Goal: Task Accomplishment & Management: Manage account settings

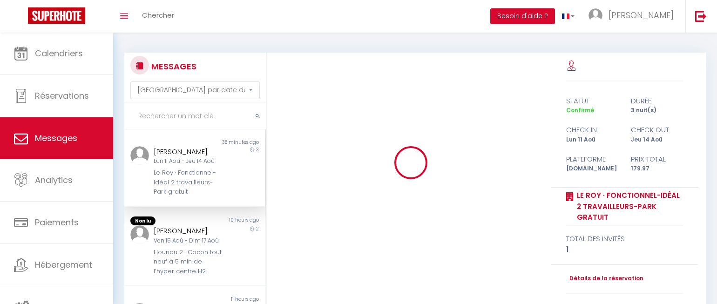
select select "message"
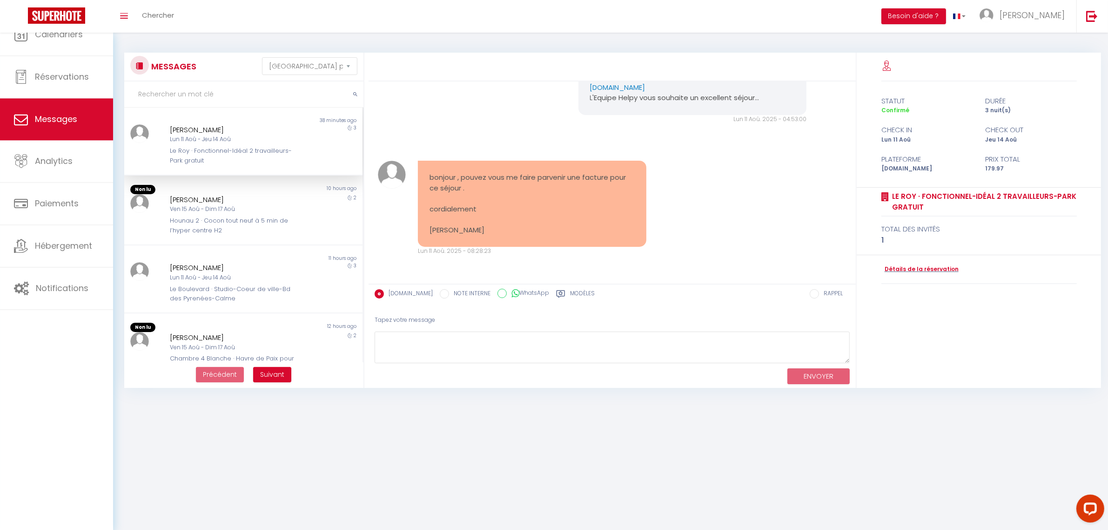
scroll to position [617, 0]
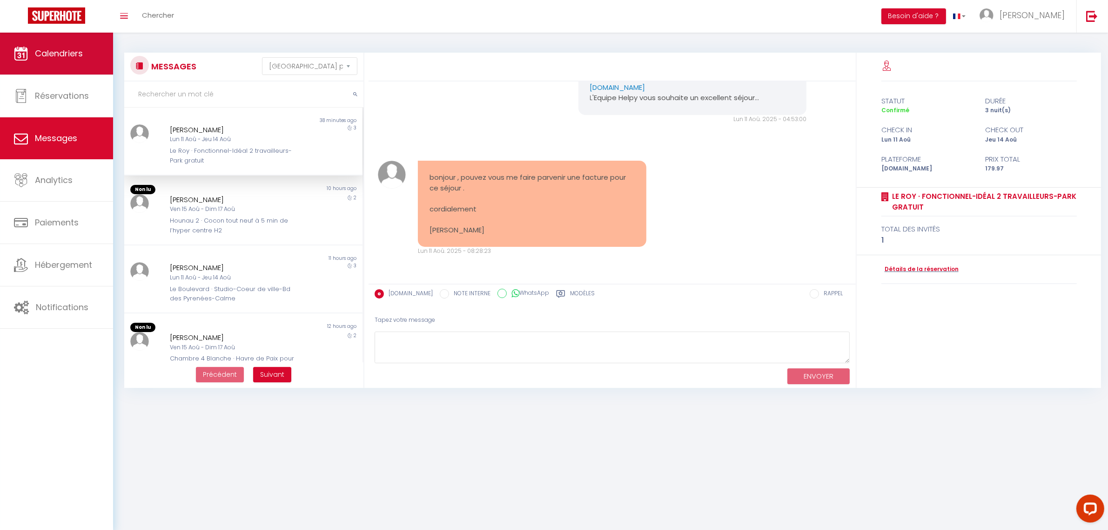
click at [67, 63] on link "Calendriers" at bounding box center [56, 54] width 113 height 42
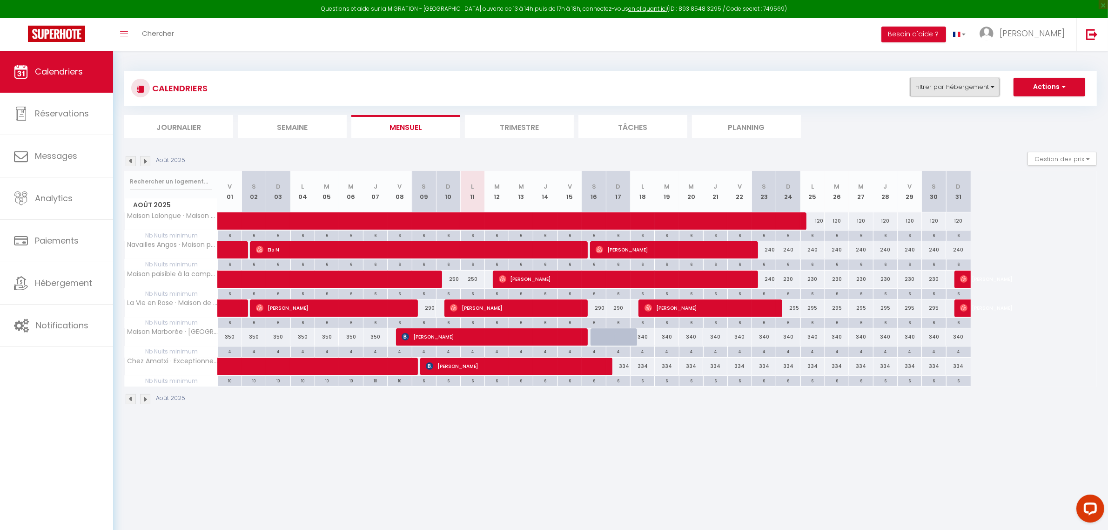
click at [716, 92] on button "Filtrer par hébergement" at bounding box center [954, 87] width 89 height 19
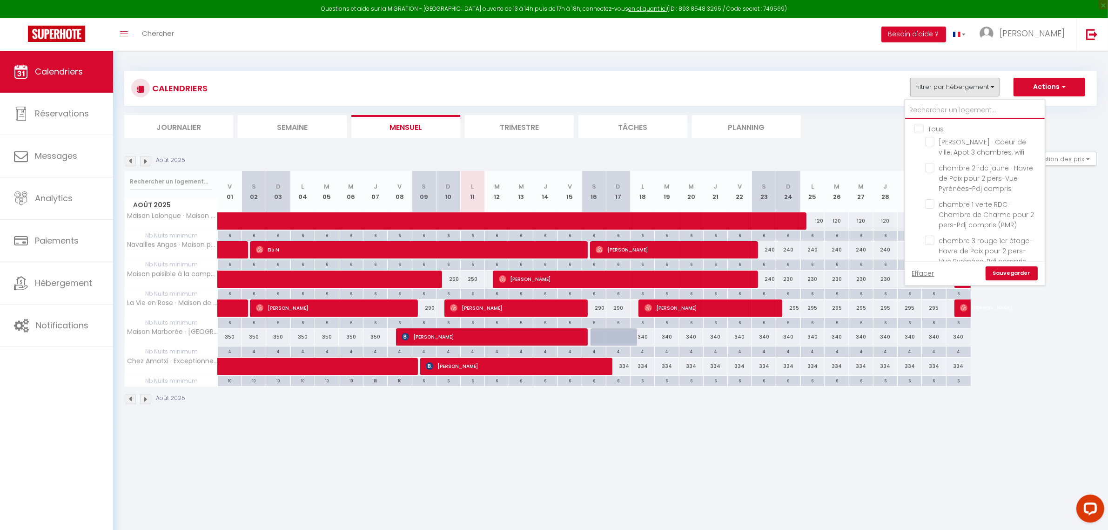
click at [716, 108] on input "text" at bounding box center [975, 110] width 140 height 17
type input "B"
checkbox input "false"
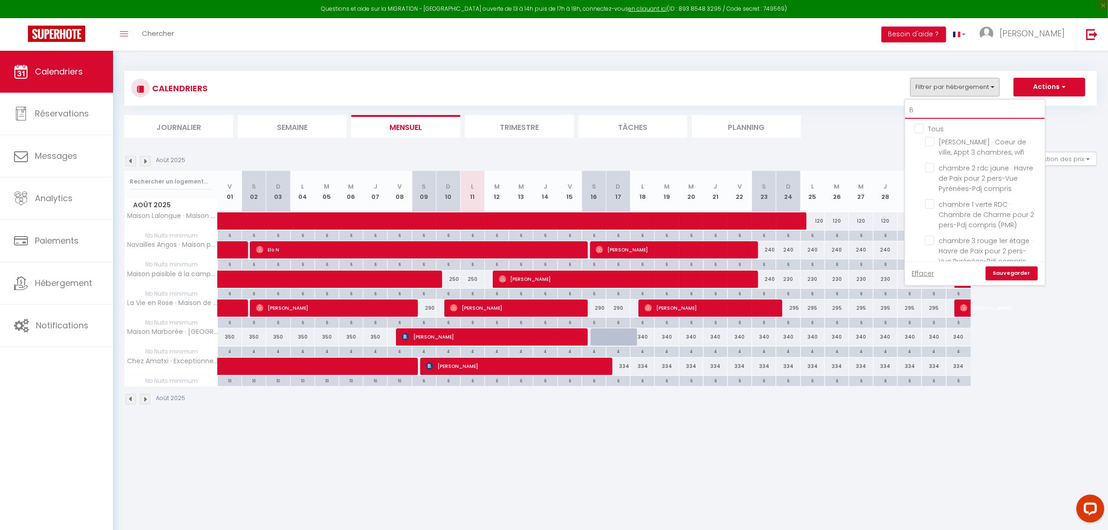
checkbox input "false"
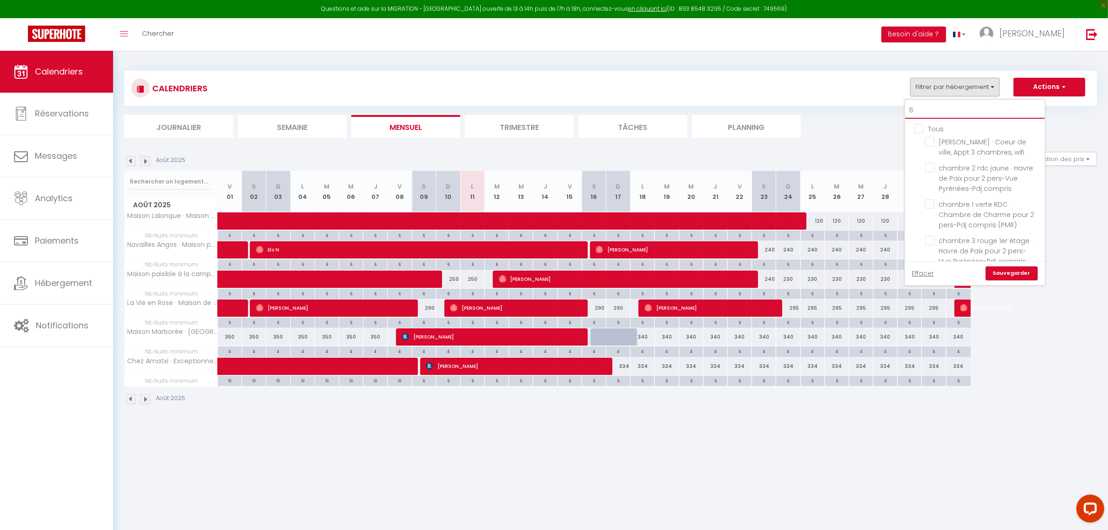
checkbox input "false"
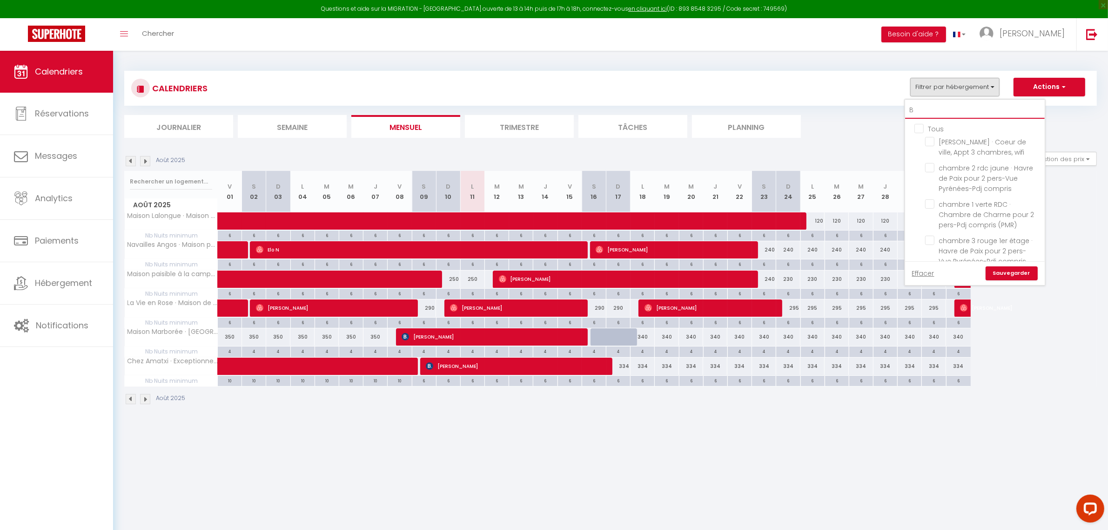
checkbox input "false"
checkbox input "true"
checkbox input "false"
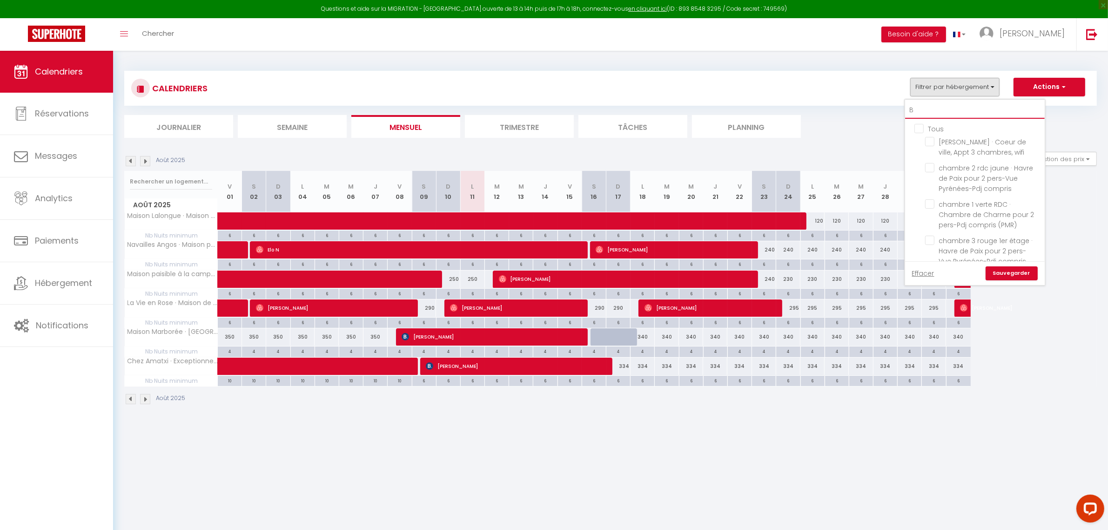
checkbox input "false"
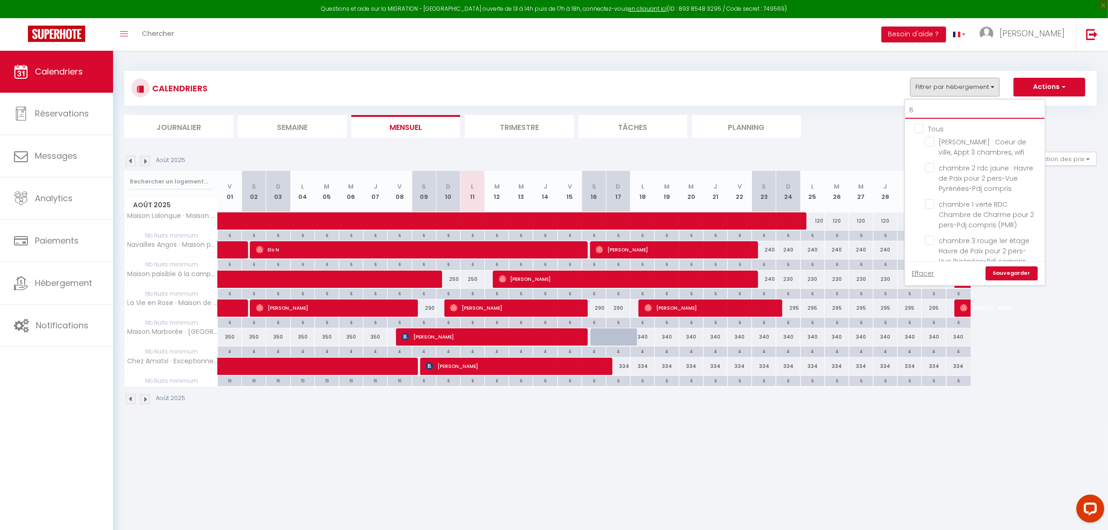
checkbox input "false"
checkbox input "true"
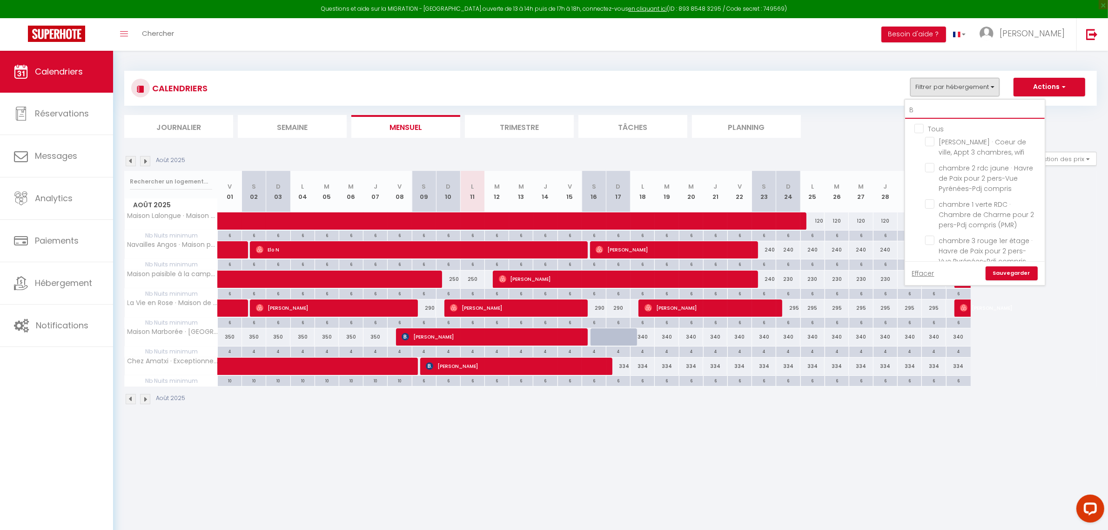
checkbox input "false"
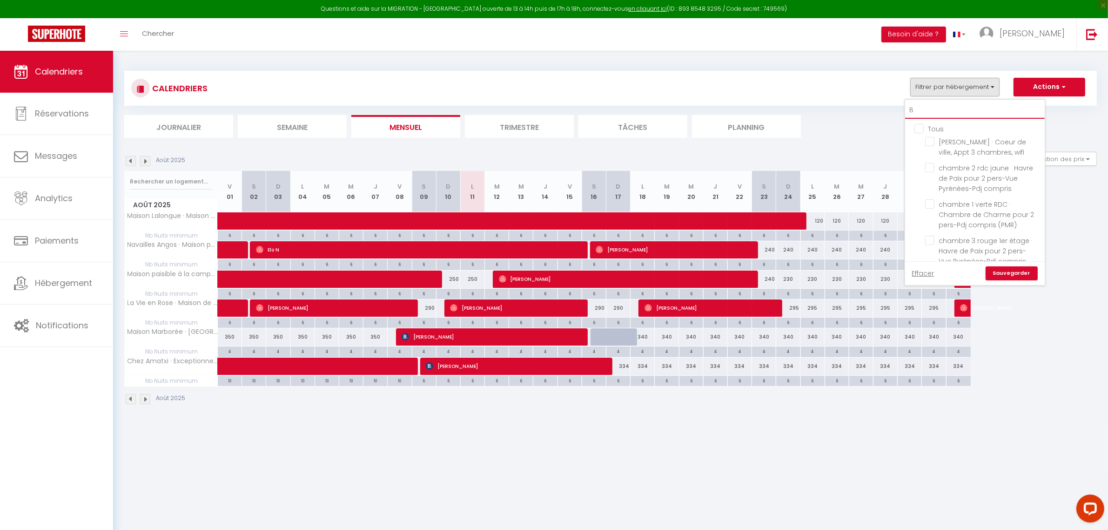
type input "BE"
checkbox input "false"
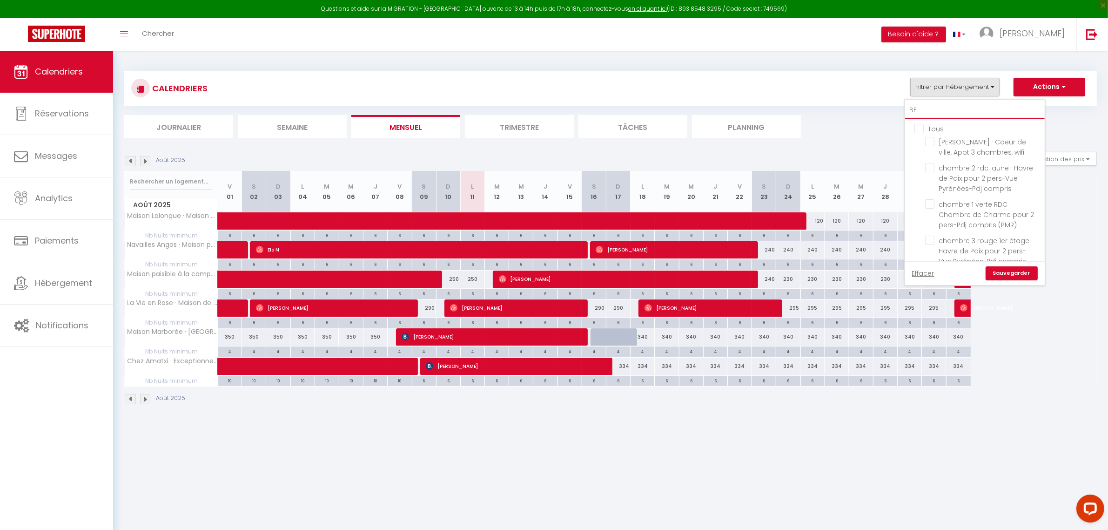
checkbox input "false"
type input "BEL"
checkbox input "false"
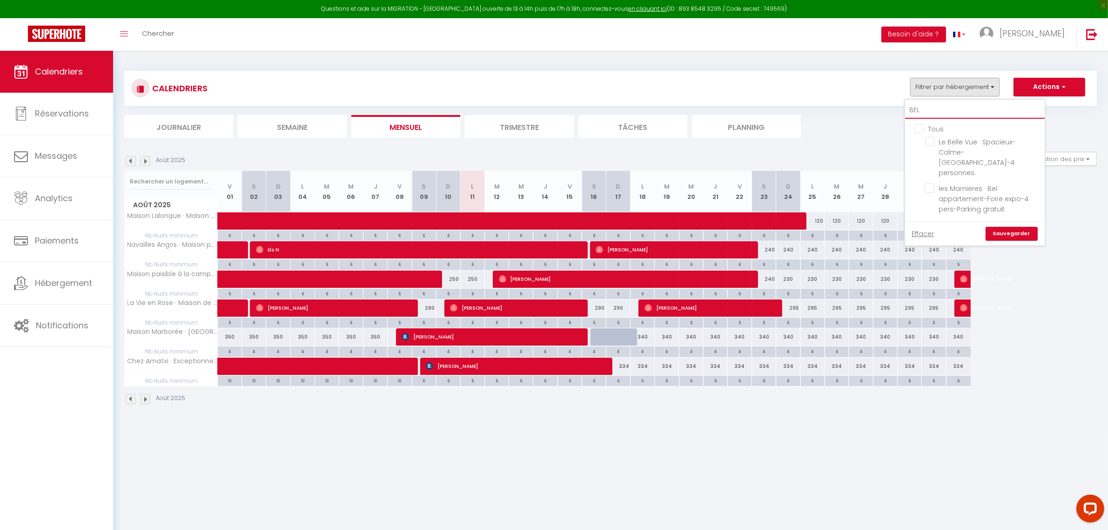
type input "BELL"
checkbox input "false"
type input "BELLE"
checkbox input "false"
type input "BELLE"
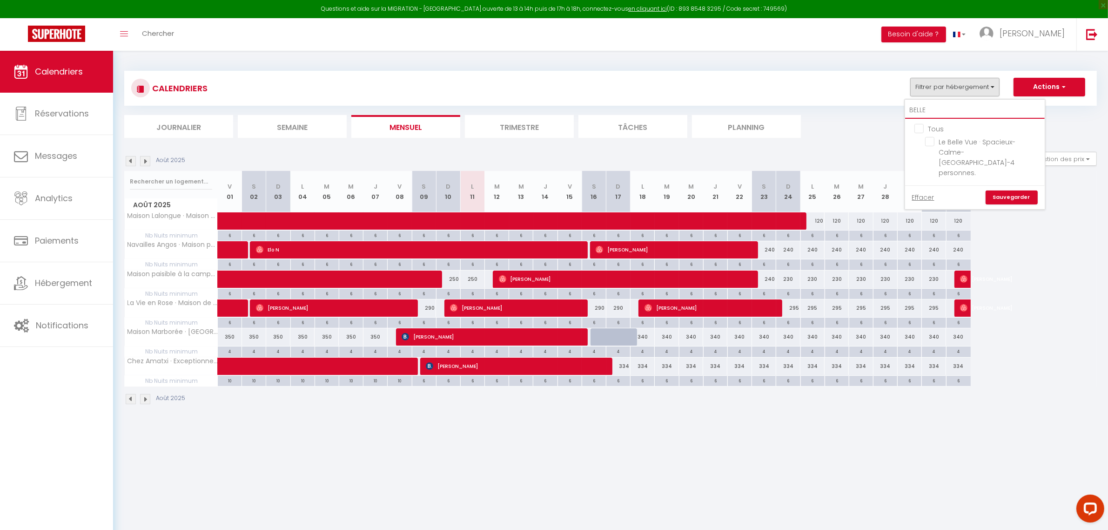
checkbox input "false"
type input "BELLE V"
checkbox input "false"
type input "BELLE VU"
checkbox input "false"
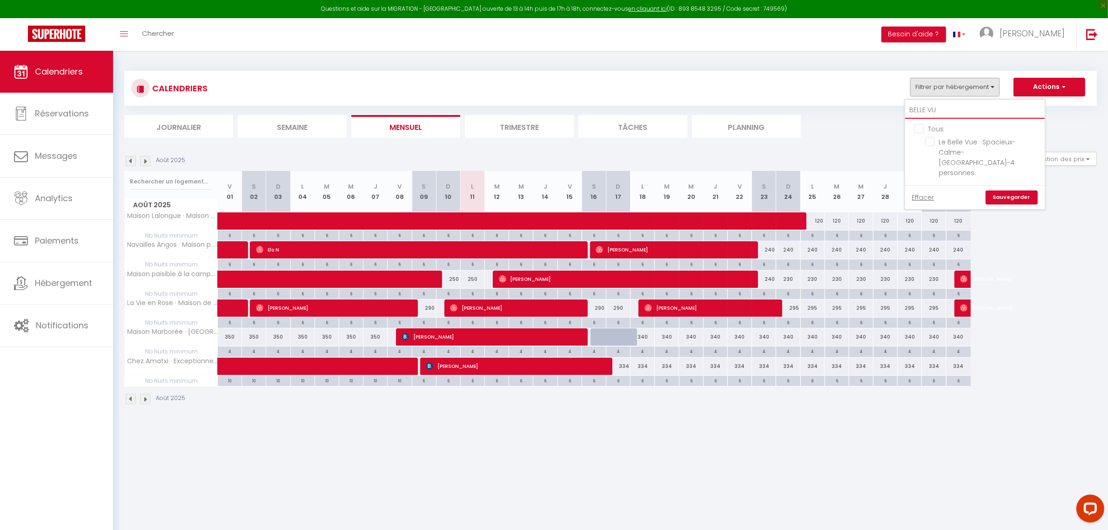
type input "BELLE VUE"
checkbox input "false"
type input "BELLE VUE"
click at [716, 141] on input "Le Belle Vue · Spacieux-Calme-[GEOGRAPHIC_DATA]-4 personnes." at bounding box center [983, 141] width 116 height 9
checkbox input "true"
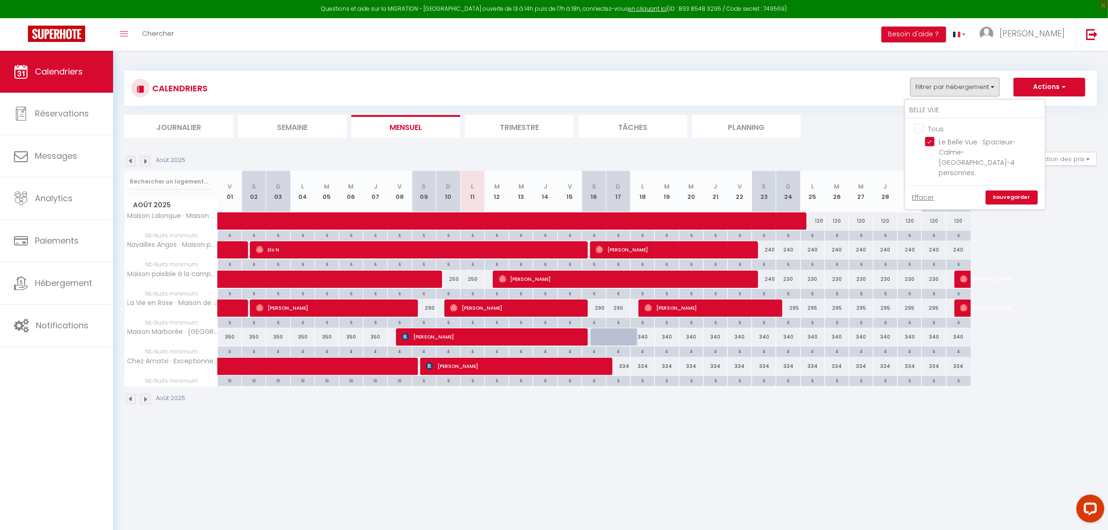
click at [716, 190] on link "Sauvegarder" at bounding box center [1012, 197] width 52 height 14
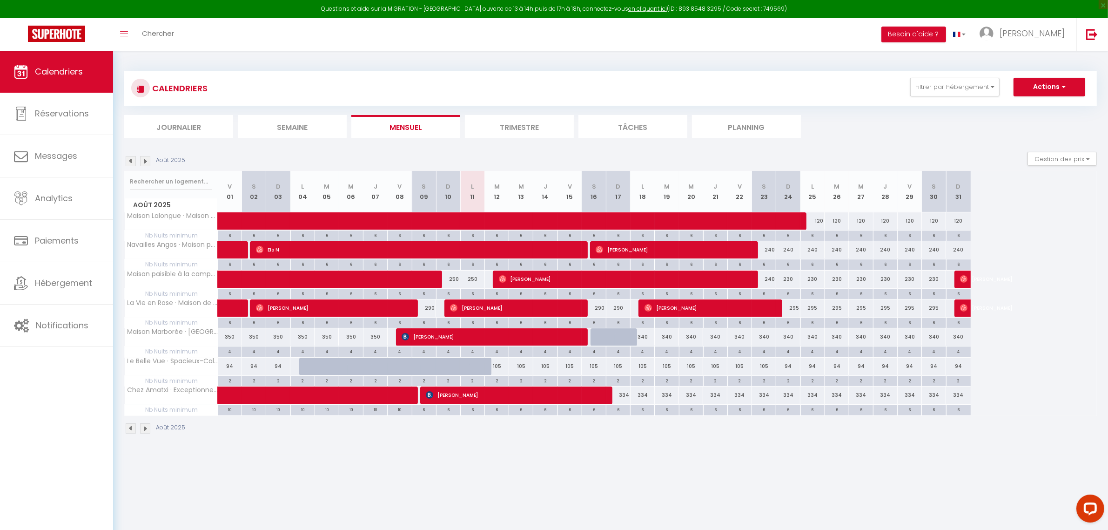
click at [501, 303] on div "105" at bounding box center [497, 365] width 24 height 17
type input "105"
select select "1"
type input "[DATE]"
type input "Mer 13 Août 2025"
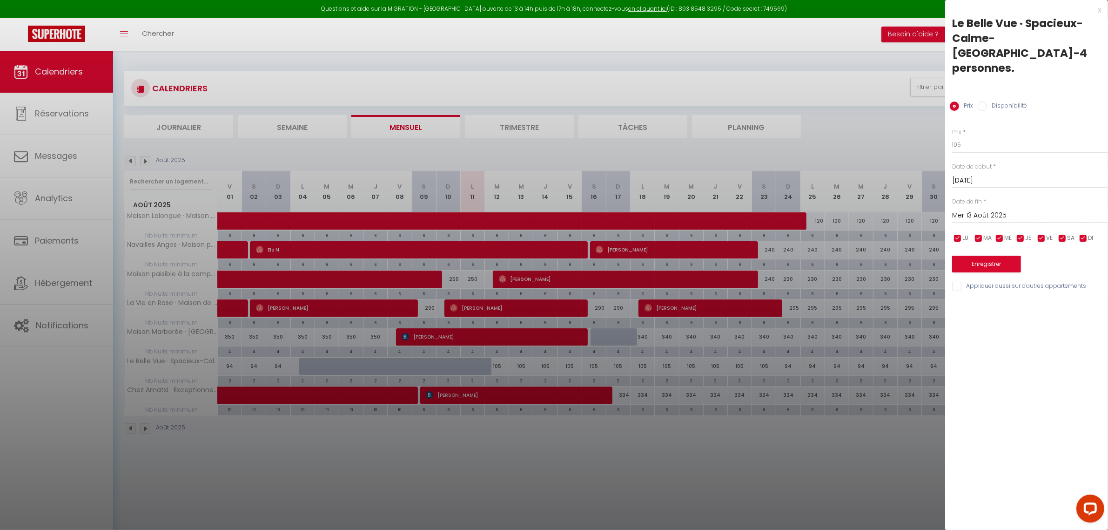
click at [716, 101] on input "Disponibilité" at bounding box center [982, 105] width 9 height 9
radio input "true"
radio input "false"
click at [716, 136] on select "Disponible Indisponible" at bounding box center [1030, 145] width 156 height 18
select select "0"
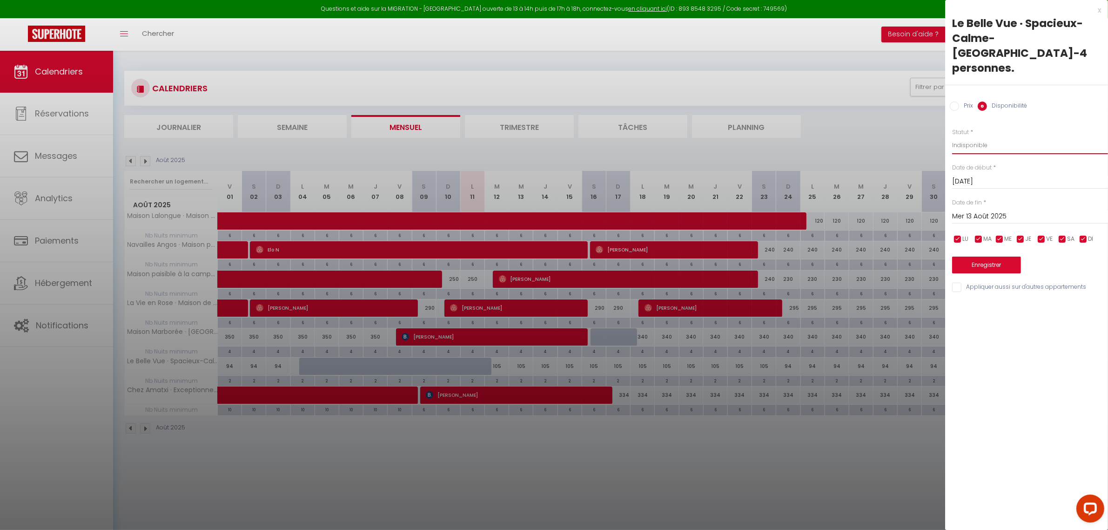
click at [716, 136] on select "Disponible Indisponible" at bounding box center [1030, 145] width 156 height 18
click at [716, 210] on input "Mer 13 Août 2025" at bounding box center [1030, 216] width 156 height 12
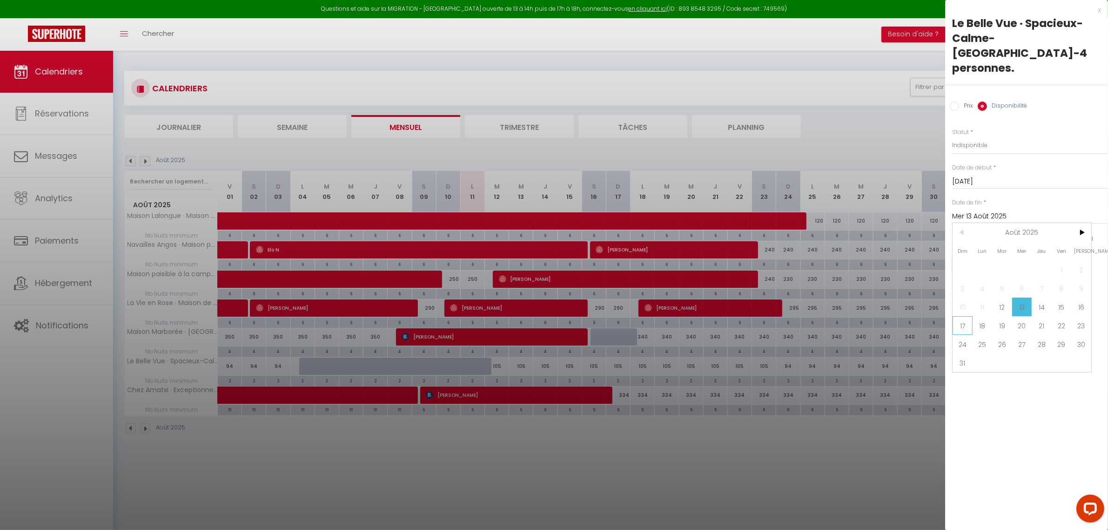
click at [716, 303] on span "17" at bounding box center [963, 325] width 20 height 19
type input "Dim 17 Août 2025"
click at [716, 256] on button "Enregistrer" at bounding box center [986, 264] width 69 height 17
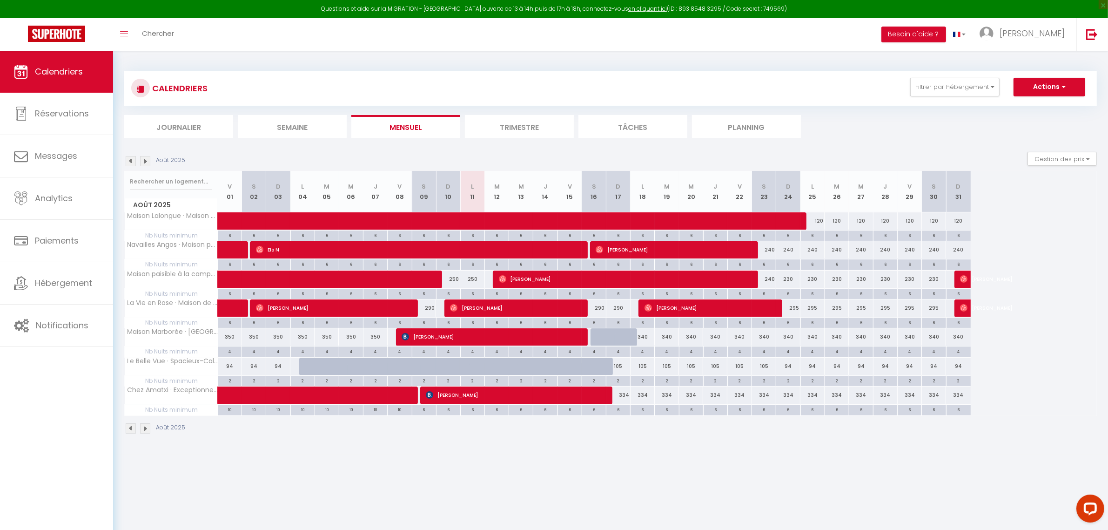
click at [625, 303] on div "105" at bounding box center [619, 365] width 24 height 17
type input "105"
select select "1"
type input "Dim 17 Août 2025"
type input "Lun 18 Août 2025"
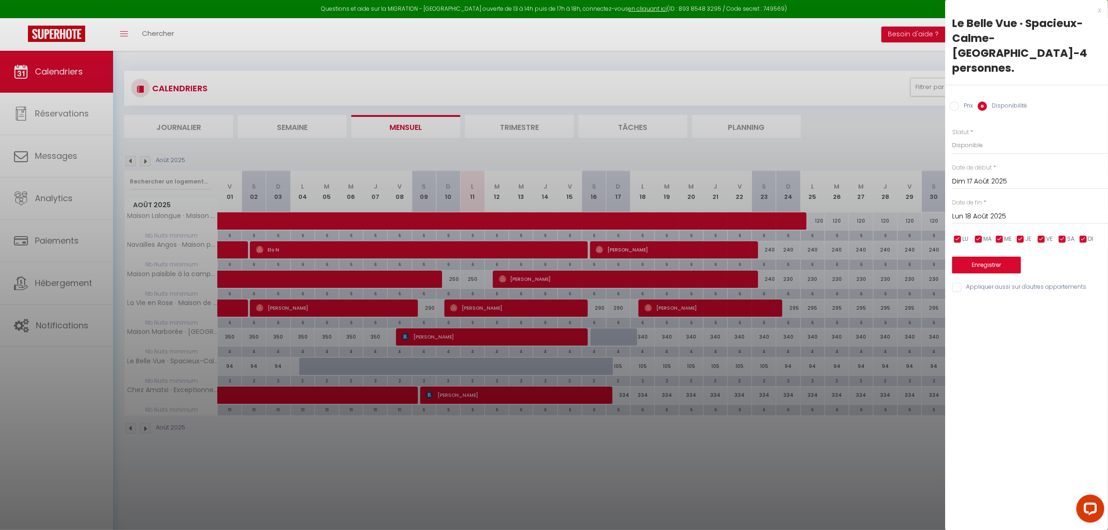
click at [716, 101] on label "Prix" at bounding box center [966, 106] width 14 height 10
click at [716, 101] on input "Prix" at bounding box center [954, 105] width 9 height 9
radio input "true"
radio input "false"
click at [716, 136] on input "105" at bounding box center [1030, 144] width 156 height 17
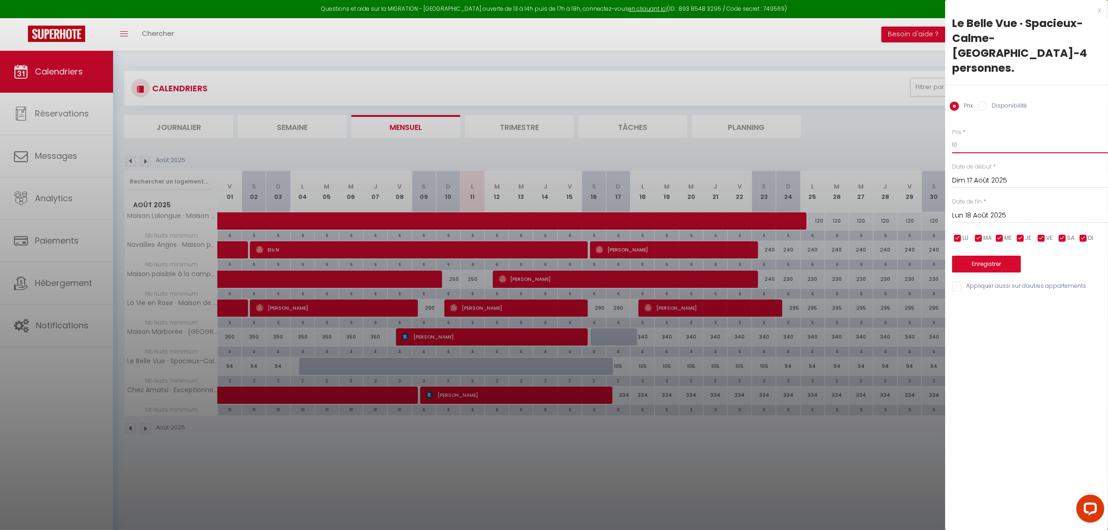
type input "1"
type input "85"
click at [716, 209] on input "Lun 18 Août 2025" at bounding box center [1030, 215] width 156 height 12
click at [716, 222] on span ">" at bounding box center [1082, 231] width 20 height 19
click at [716, 259] on span "1" at bounding box center [983, 268] width 20 height 19
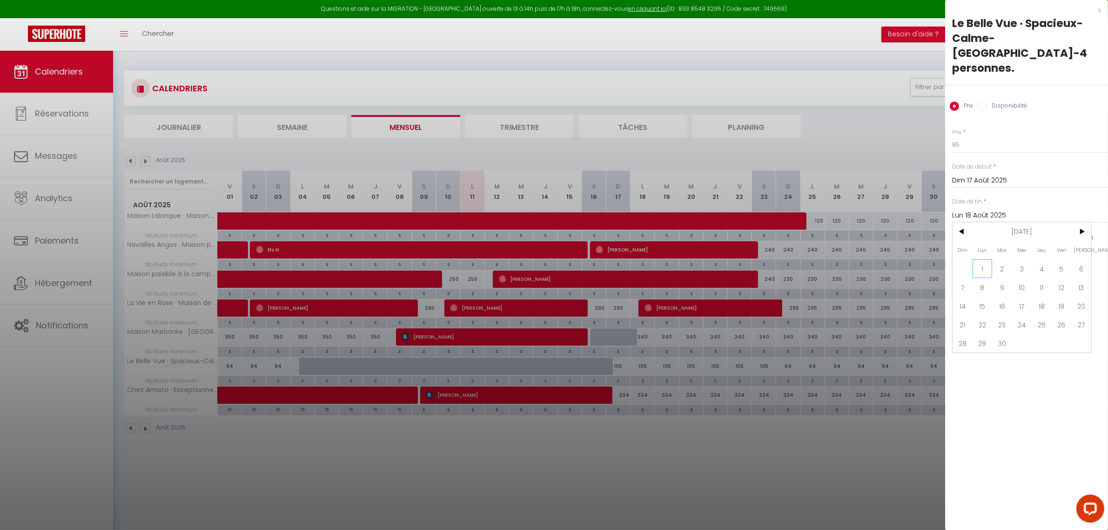
type input "Lun 01 Septembre 2025"
click at [716, 256] on button "Enregistrer" at bounding box center [986, 264] width 69 height 17
